Goal: Find specific page/section: Find specific page/section

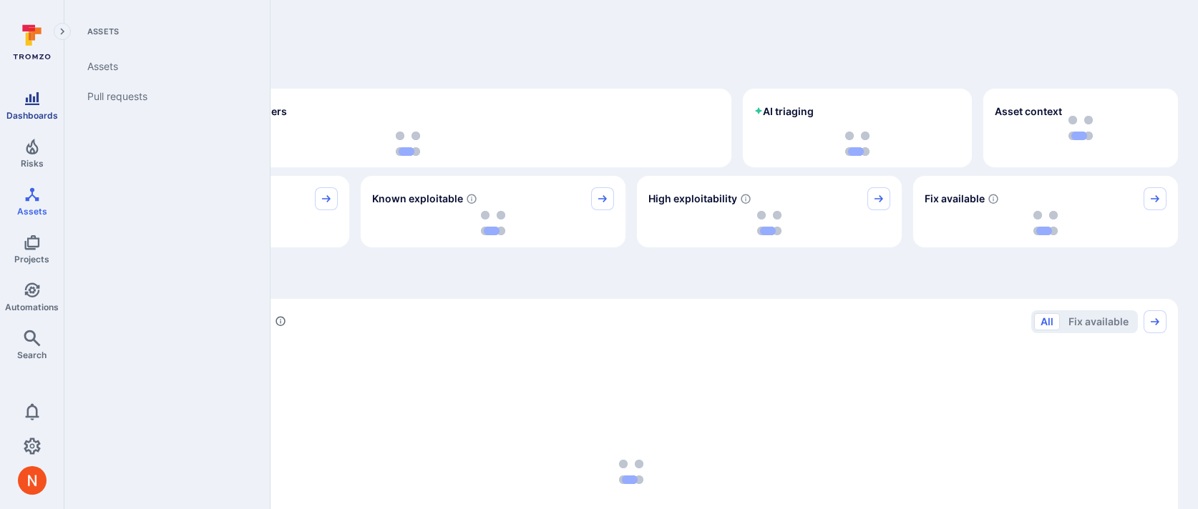
click at [36, 104] on icon "Dashboards" at bounding box center [32, 98] width 14 height 13
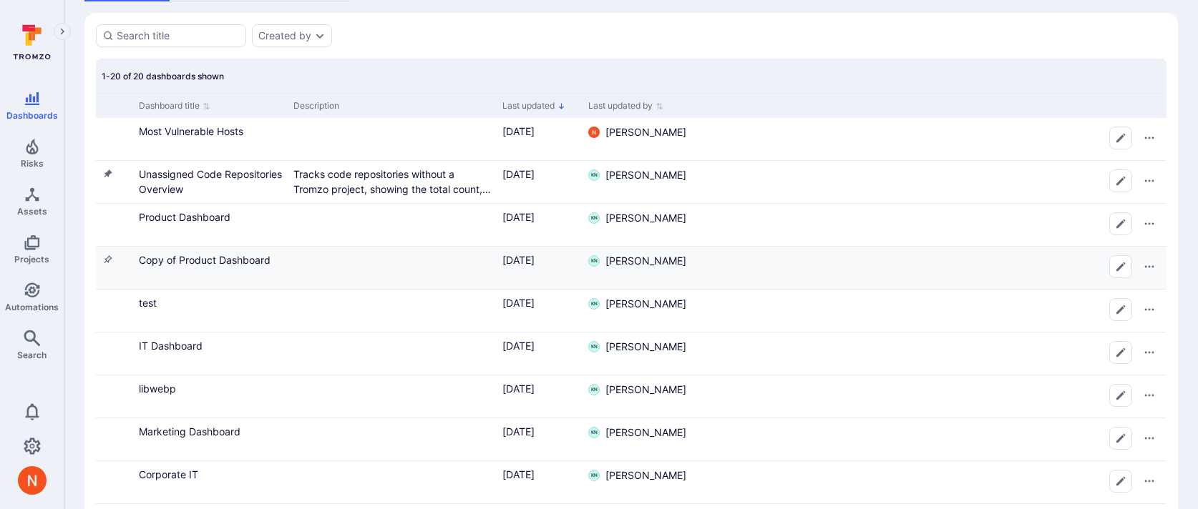
scroll to position [87, 0]
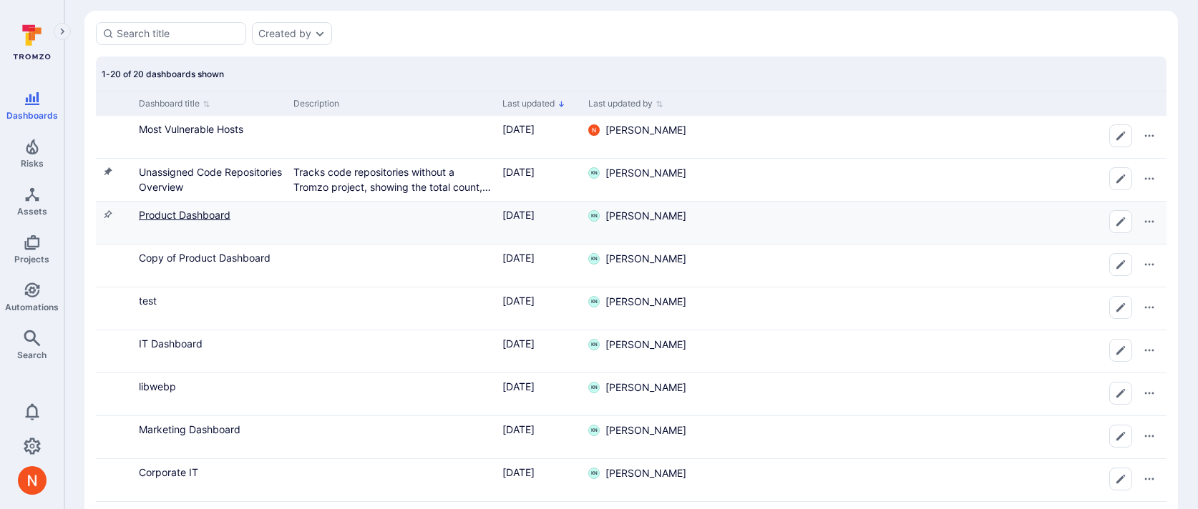
click at [209, 218] on link "Product Dashboard" at bounding box center [185, 215] width 92 height 12
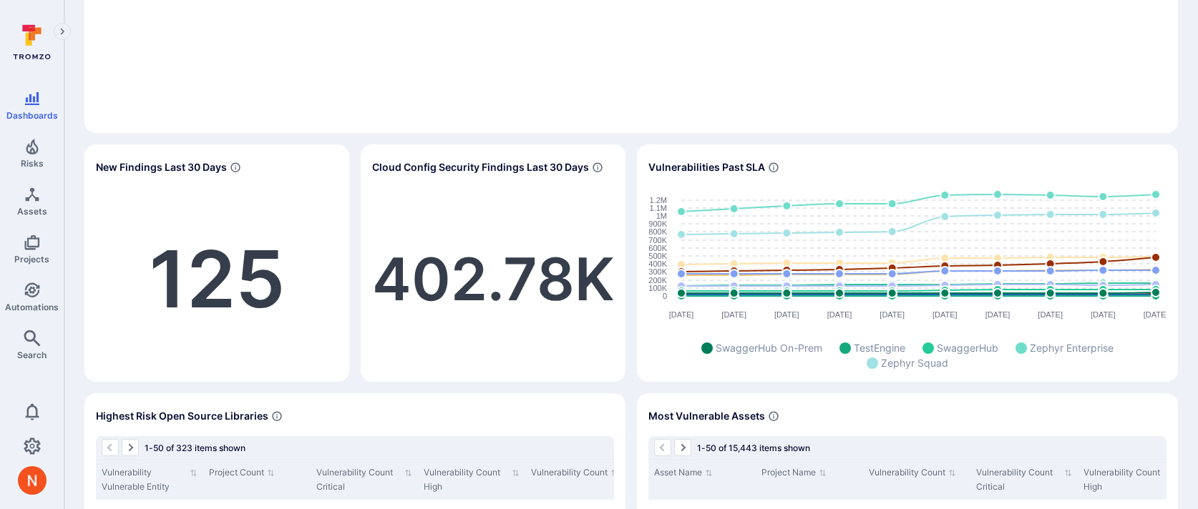
scroll to position [961, 0]
